Goal: Check status: Check status

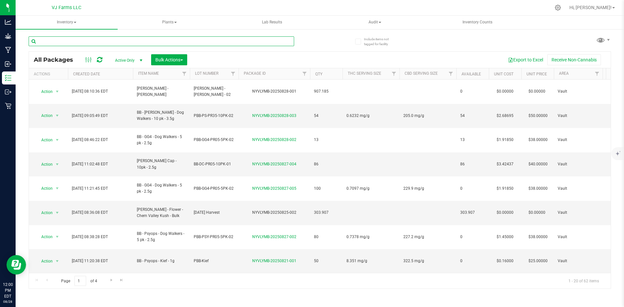
click at [80, 43] on input "text" at bounding box center [161, 41] width 265 height 10
type input "fanta"
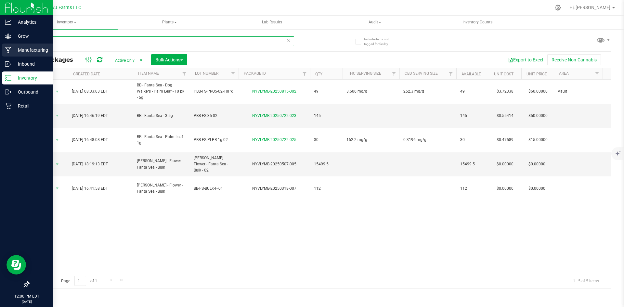
drag, startPoint x: 47, startPoint y: 45, endPoint x: 10, endPoint y: 47, distance: 36.8
click at [10, 47] on div "Analytics Grow Manufacturing Inbound Inventory Outbound Retail 12:00 PM EDT [DA…" at bounding box center [312, 153] width 624 height 307
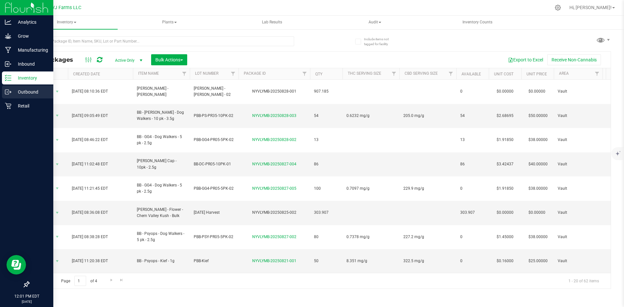
click at [18, 90] on p "Outbound" at bounding box center [30, 92] width 39 height 8
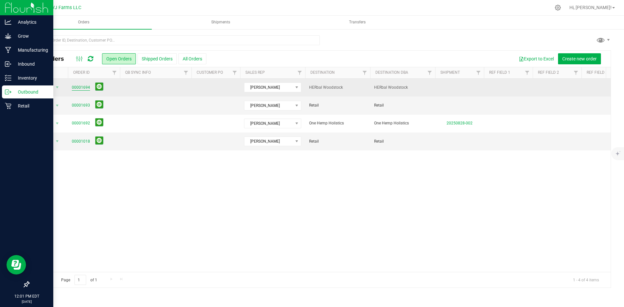
click at [84, 87] on link "00001694" at bounding box center [81, 87] width 18 height 6
